Goal: Task Accomplishment & Management: Manage account settings

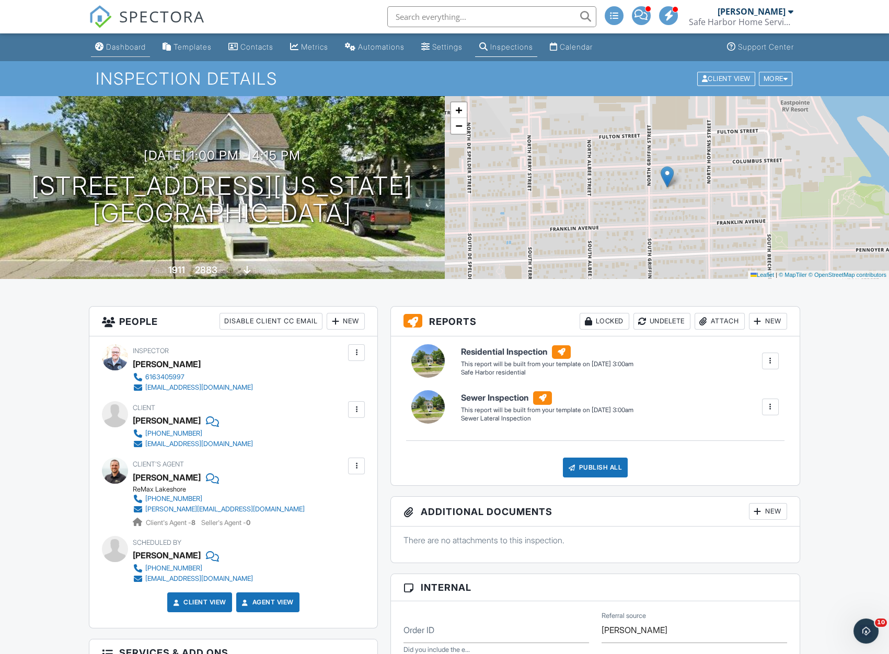
click at [142, 47] on div "Dashboard" at bounding box center [126, 46] width 40 height 9
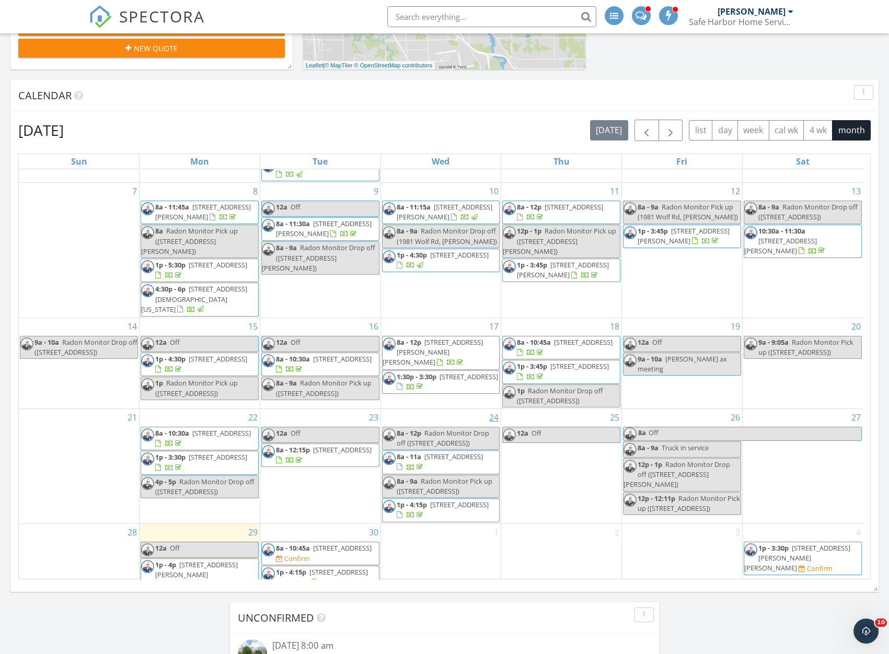
scroll to position [169, 0]
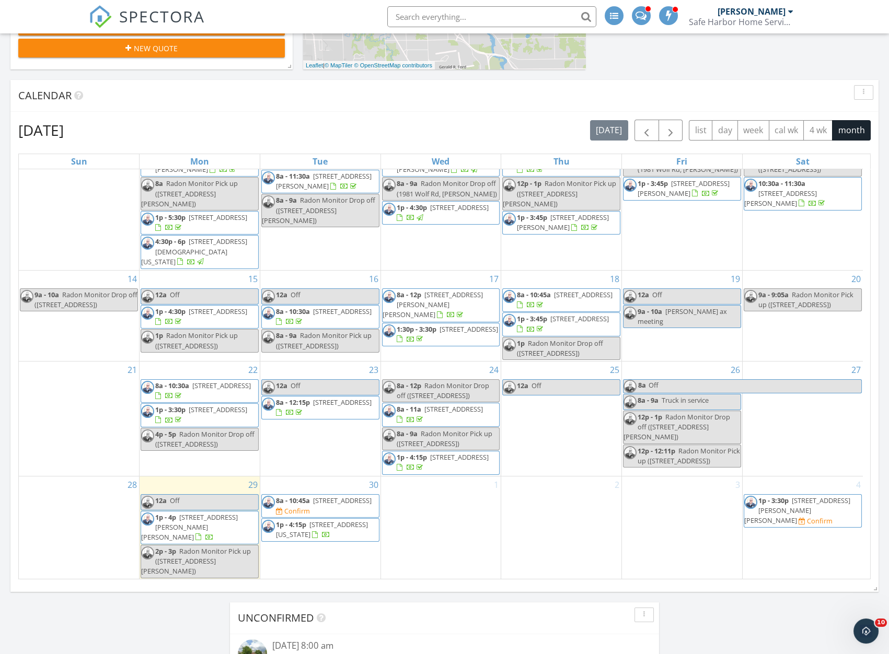
click at [335, 505] on span "[STREET_ADDRESS]" at bounding box center [342, 500] width 59 height 9
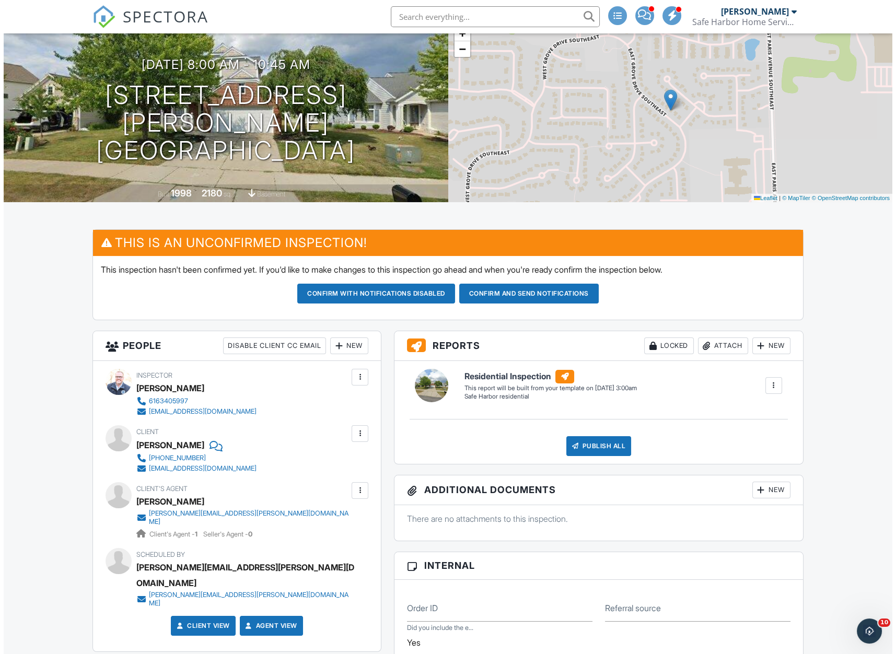
scroll to position [95, 0]
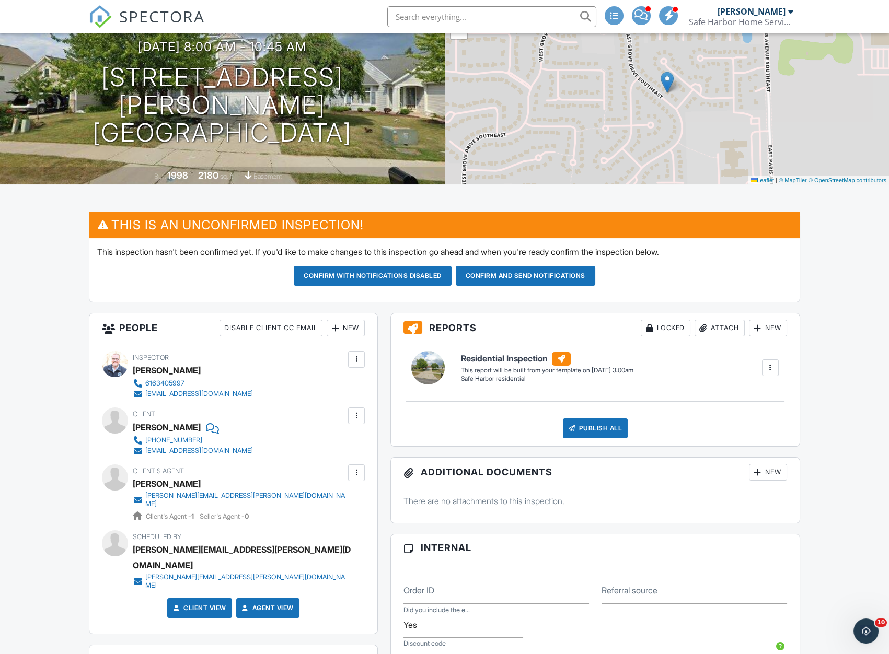
click at [357, 478] on div at bounding box center [356, 473] width 17 height 17
click at [328, 504] on li "Edit" at bounding box center [331, 505] width 53 height 26
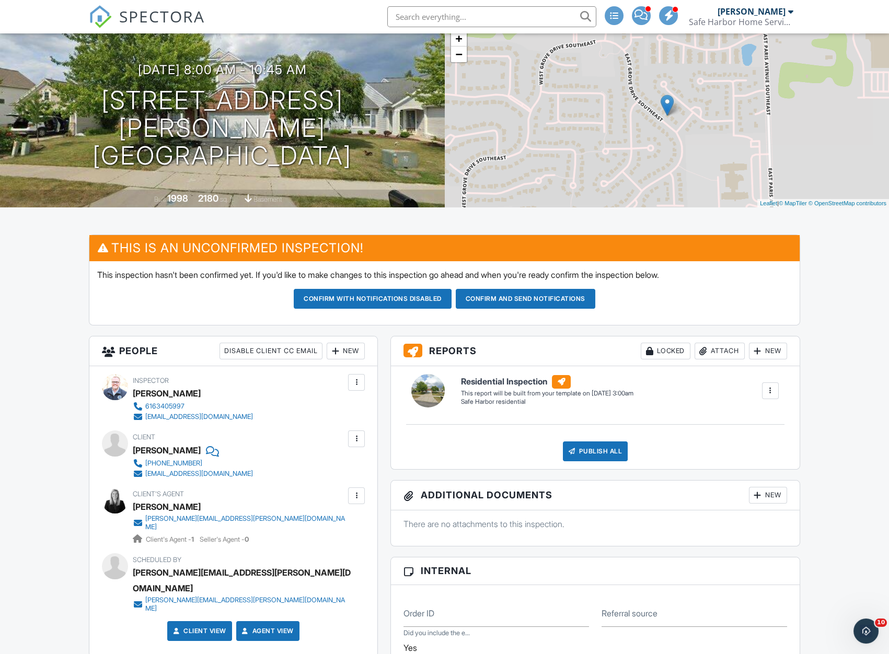
scroll to position [95, 0]
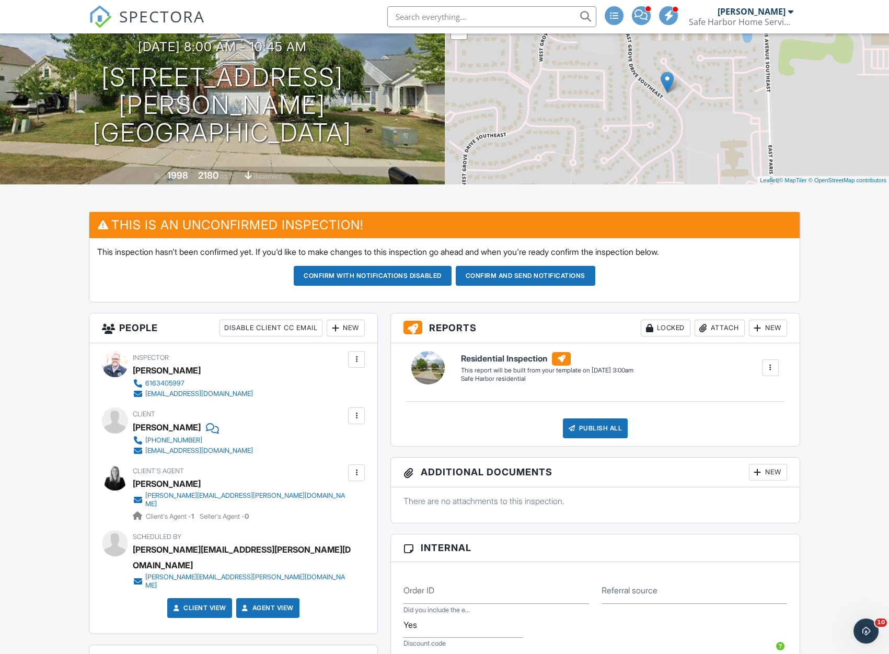
click at [537, 279] on button "Confirm and send notifications" at bounding box center [526, 276] width 140 height 20
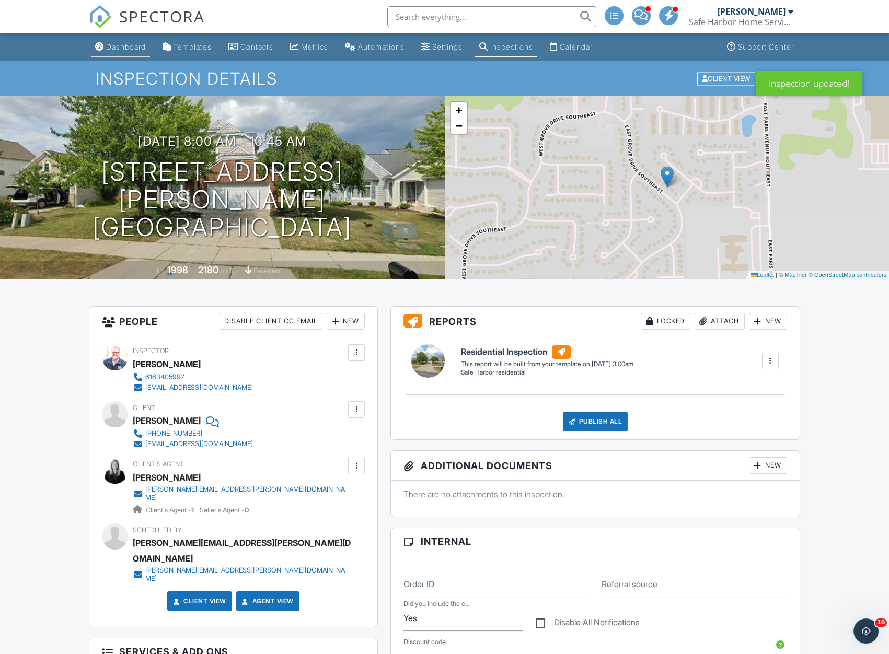
click at [102, 44] on div "Dashboard" at bounding box center [99, 46] width 9 height 8
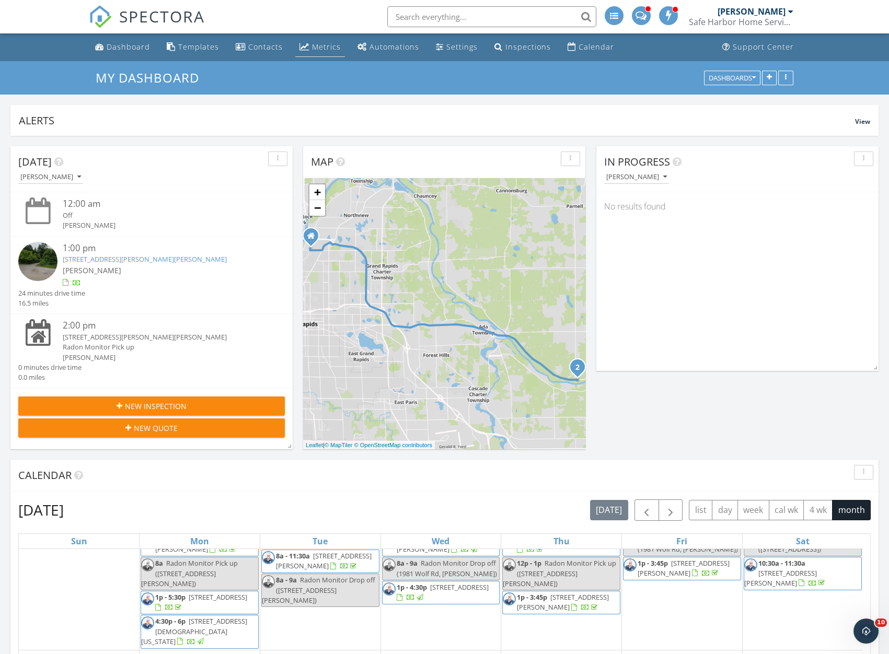
click at [312, 47] on div "Metrics" at bounding box center [326, 47] width 29 height 10
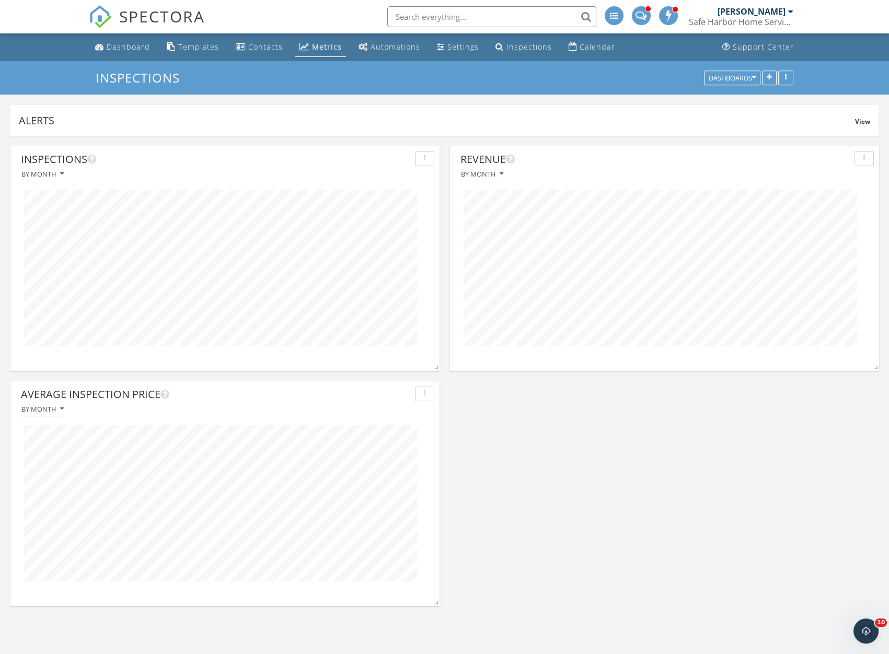
scroll to position [225, 429]
click at [725, 79] on div "Dashboards" at bounding box center [732, 77] width 47 height 7
click at [742, 152] on span "Total Revenue" at bounding box center [737, 151] width 56 height 11
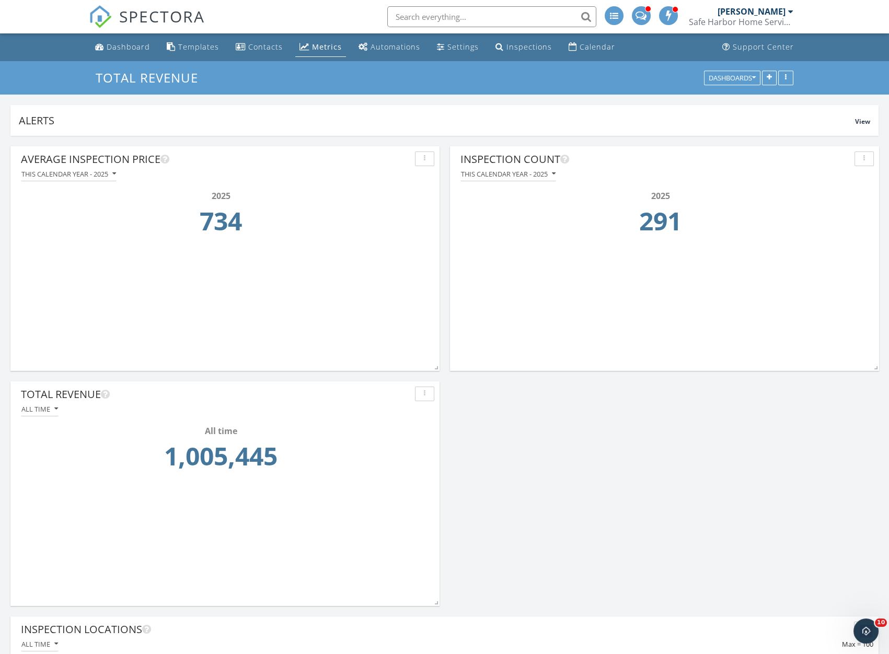
scroll to position [225, 282]
click at [43, 409] on div "All time" at bounding box center [39, 409] width 37 height 7
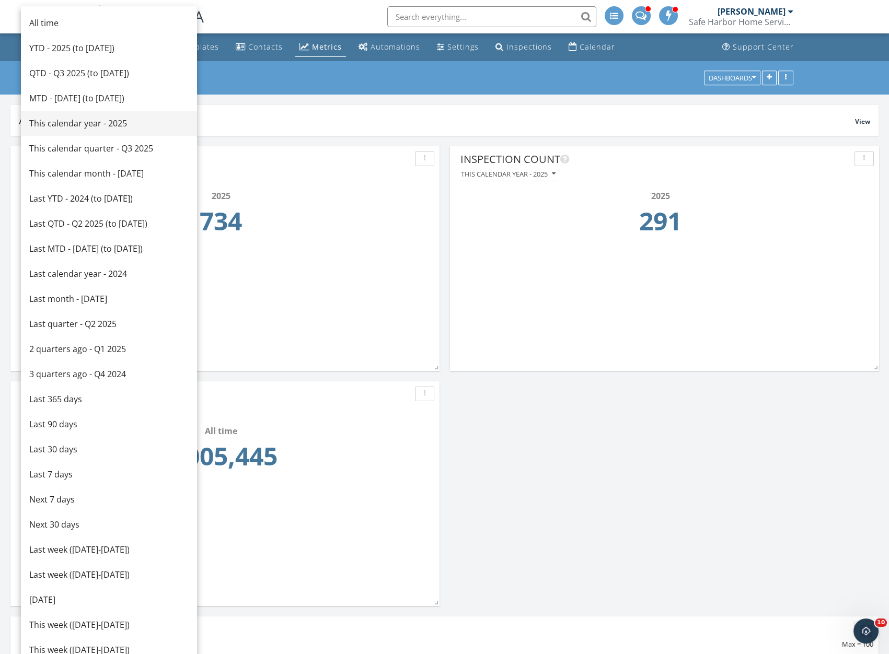
click at [84, 121] on div "This calendar year - 2025" at bounding box center [108, 123] width 159 height 13
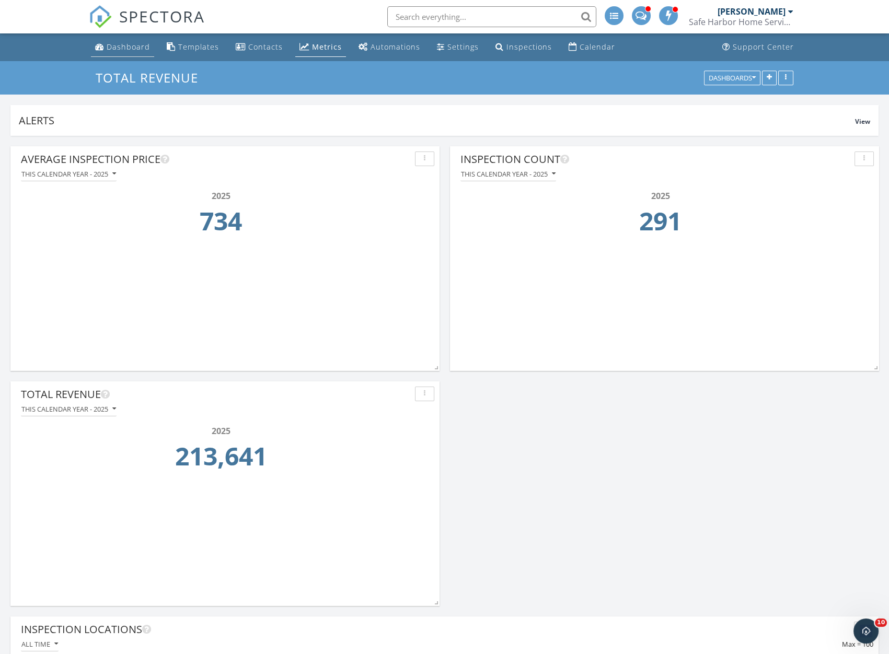
click at [104, 42] on link "Dashboard" at bounding box center [122, 47] width 63 height 19
